Goal: Information Seeking & Learning: Find specific fact

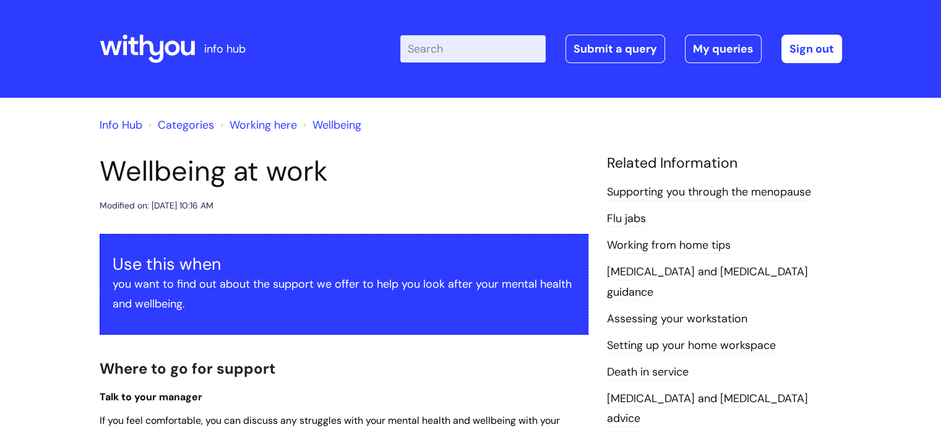
click at [439, 47] on input "Enter your search term here..." at bounding box center [472, 48] width 145 height 27
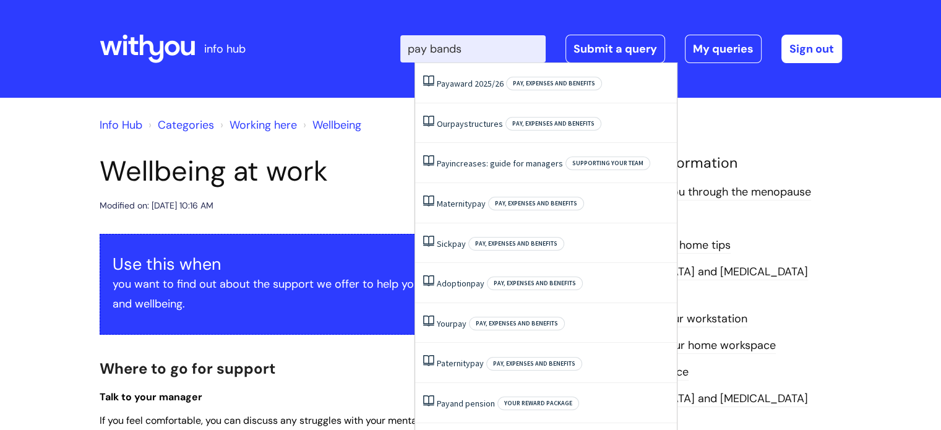
type input "pay bands"
click button "Search" at bounding box center [0, 0] width 0 height 0
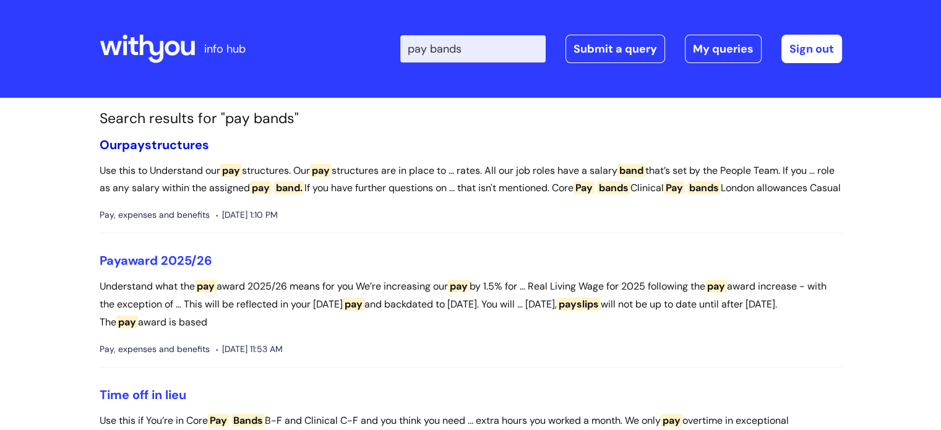
click at [173, 142] on link "Our pay structures" at bounding box center [154, 145] width 109 height 16
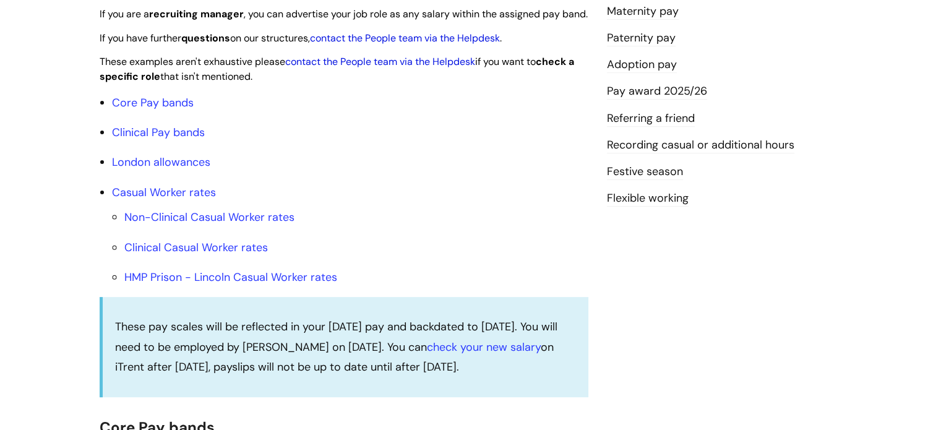
scroll to position [371, 0]
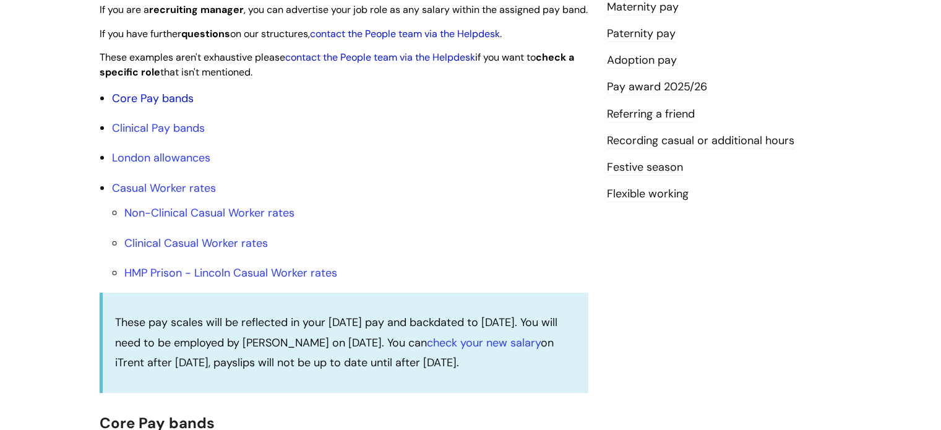
click at [169, 106] on link "Core Pay bands" at bounding box center [153, 98] width 82 height 15
